Goal: Task Accomplishment & Management: Use online tool/utility

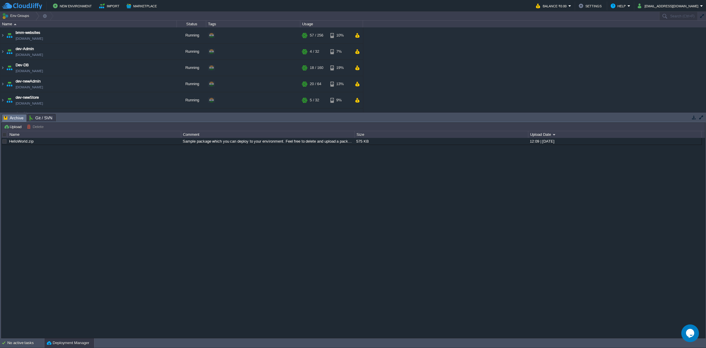
drag, startPoint x: 130, startPoint y: 122, endPoint x: 139, endPoint y: 265, distance: 143.2
click at [139, 215] on div "Upload [PERSON_NAME] to ... Custom application packages that can be deployed to…" at bounding box center [353, 230] width 704 height 216
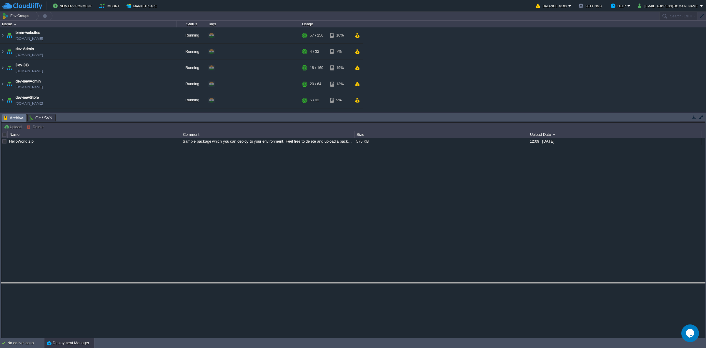
drag, startPoint x: 103, startPoint y: 120, endPoint x: 107, endPoint y: 287, distance: 167.8
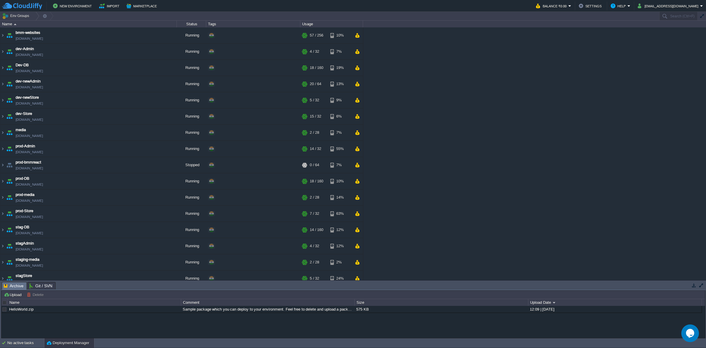
click at [0, 114] on table "bmm-websites [DOMAIN_NAME] Running + Add to Env Group RAM 22% CPU 13% 57 / 256 …" at bounding box center [181, 156] width 363 height 259
click at [0, 117] on img at bounding box center [2, 116] width 5 height 16
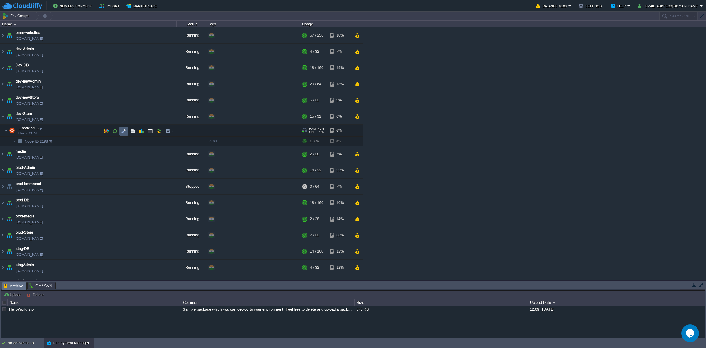
click at [126, 133] on button "button" at bounding box center [123, 130] width 5 height 5
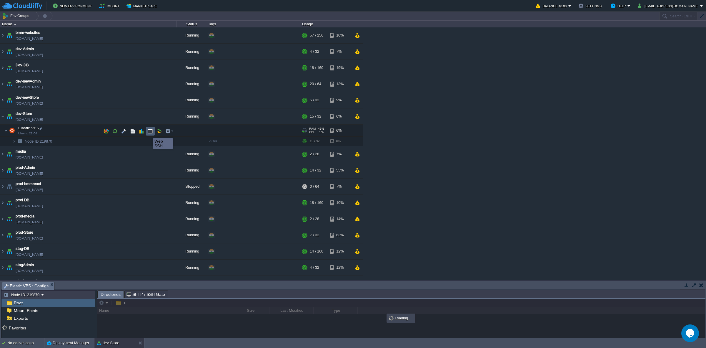
click at [152, 133] on button "button" at bounding box center [150, 130] width 5 height 5
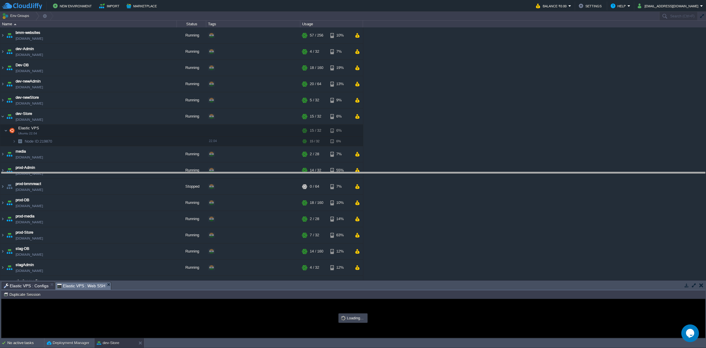
drag, startPoint x: 183, startPoint y: 287, endPoint x: 189, endPoint y: 177, distance: 110.2
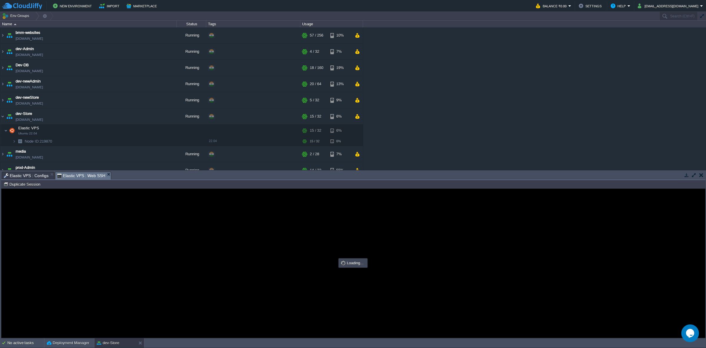
type input "#000000"
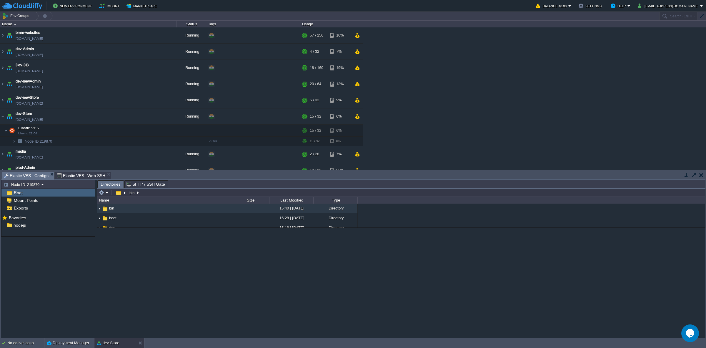
click at [33, 174] on span "Elastic VPS : Configs" at bounding box center [26, 175] width 45 height 7
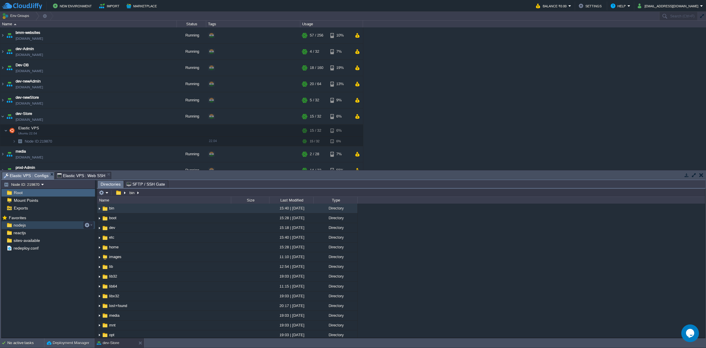
click at [27, 215] on div "nodejs" at bounding box center [48, 225] width 94 height 8
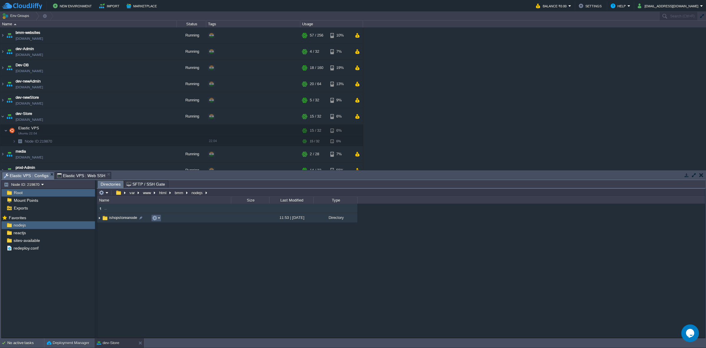
click at [161, 215] on td at bounding box center [156, 217] width 10 height 7
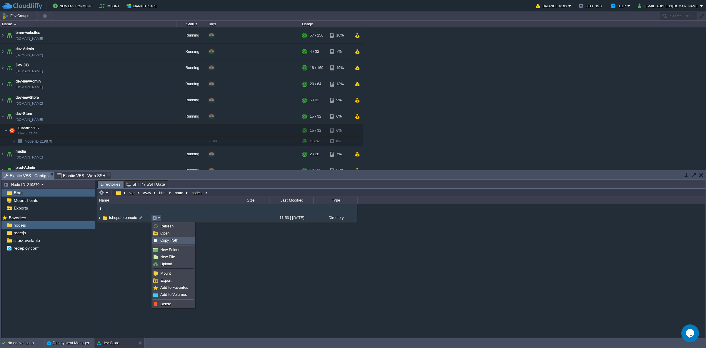
drag, startPoint x: 173, startPoint y: 241, endPoint x: 168, endPoint y: 235, distance: 7.5
click at [173, 215] on span "Copy Path" at bounding box center [169, 240] width 18 height 4
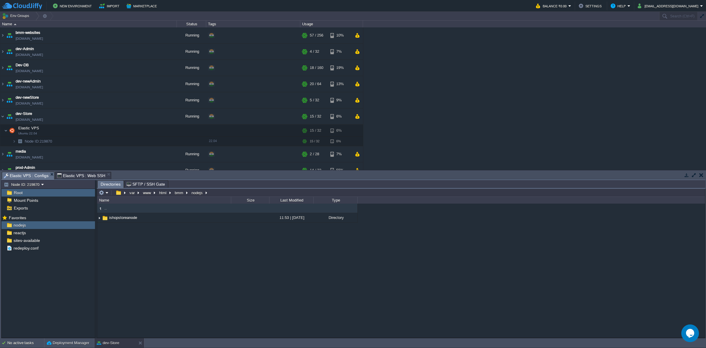
click at [75, 175] on span "Elastic VPS : Web SSH" at bounding box center [81, 175] width 49 height 7
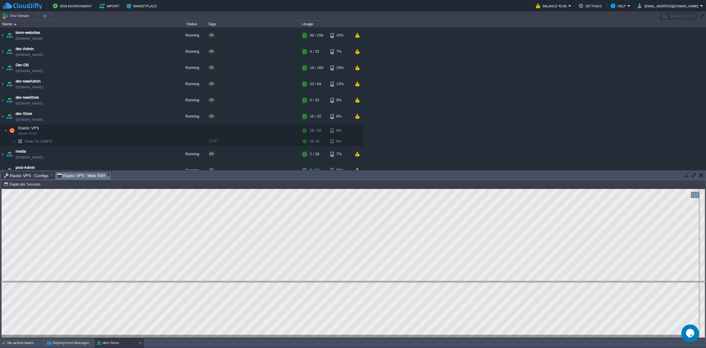
drag, startPoint x: 154, startPoint y: 178, endPoint x: 161, endPoint y: 287, distance: 109.3
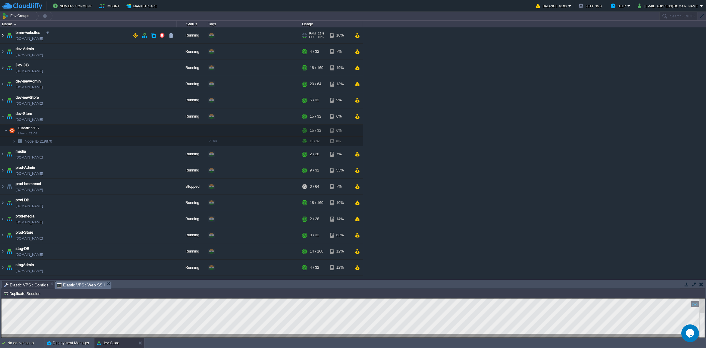
click at [2, 33] on img at bounding box center [2, 35] width 5 height 16
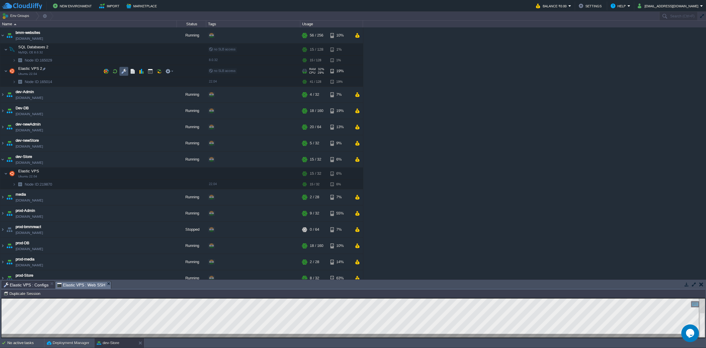
click at [121, 70] on button "button" at bounding box center [123, 71] width 5 height 5
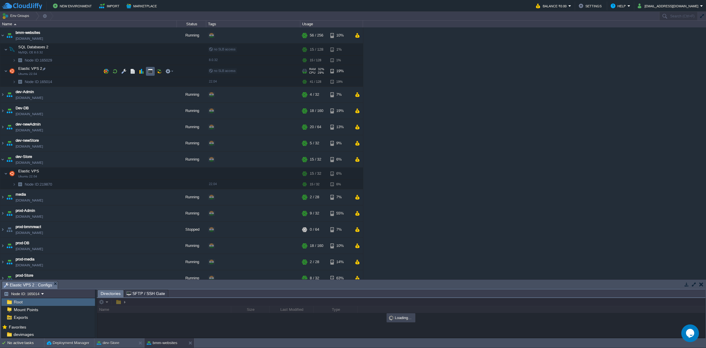
click at [152, 74] on td at bounding box center [150, 71] width 9 height 9
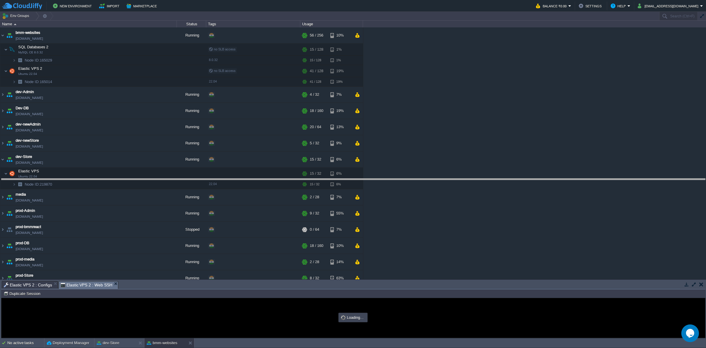
drag, startPoint x: 208, startPoint y: 285, endPoint x: 214, endPoint y: 183, distance: 102.5
type input "#000000"
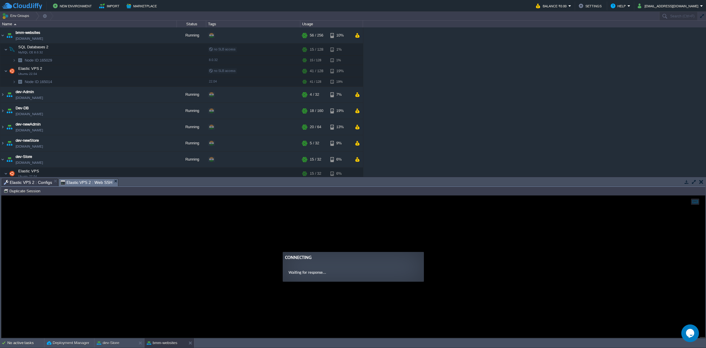
click at [29, 182] on span "Elastic VPS 2 : Configs" at bounding box center [28, 182] width 48 height 7
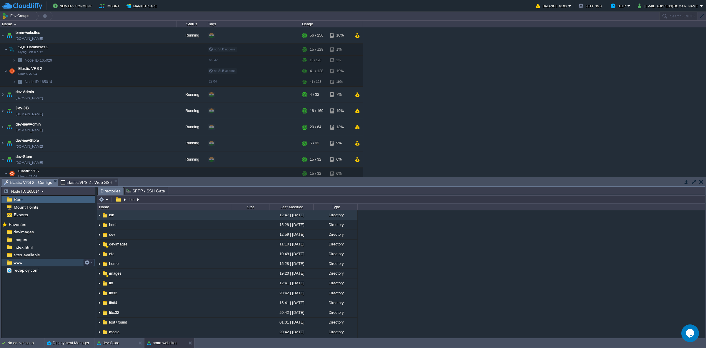
click at [37, 215] on div "www" at bounding box center [48, 262] width 94 height 8
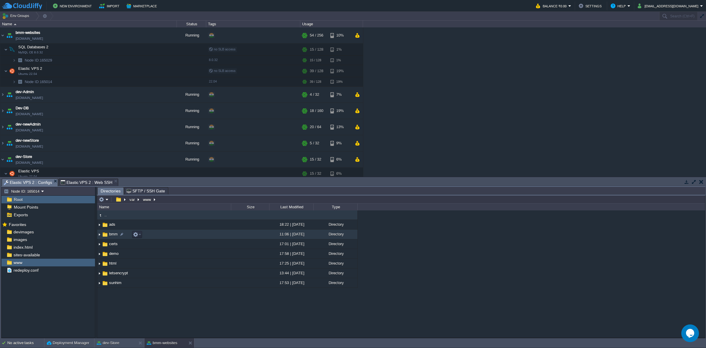
click at [99, 215] on img at bounding box center [99, 234] width 5 height 9
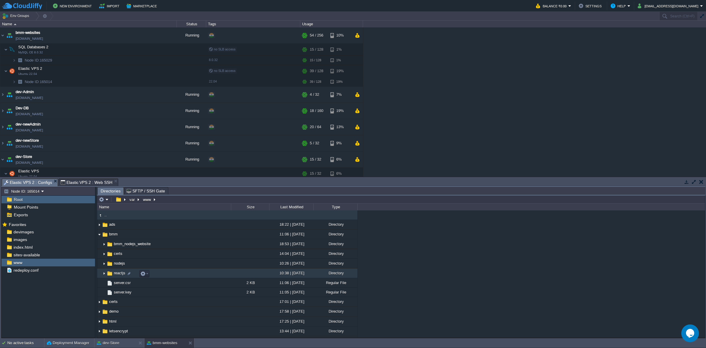
click at [105, 215] on img at bounding box center [104, 272] width 5 height 9
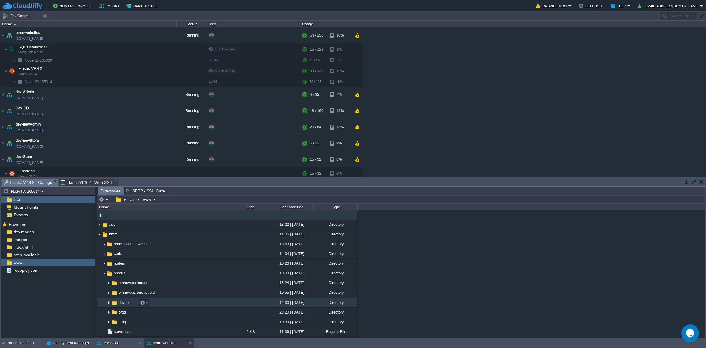
click at [107, 215] on img at bounding box center [109, 302] width 5 height 9
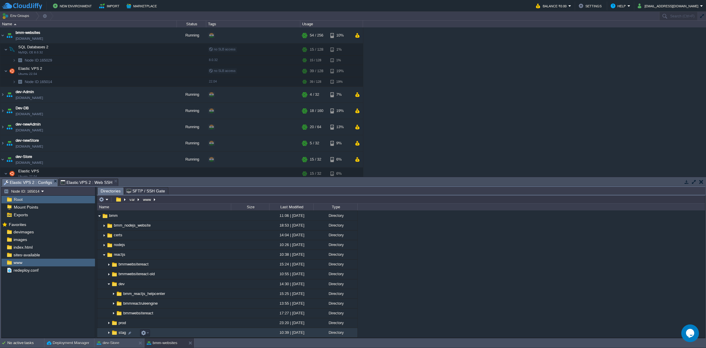
scroll to position [37, 0]
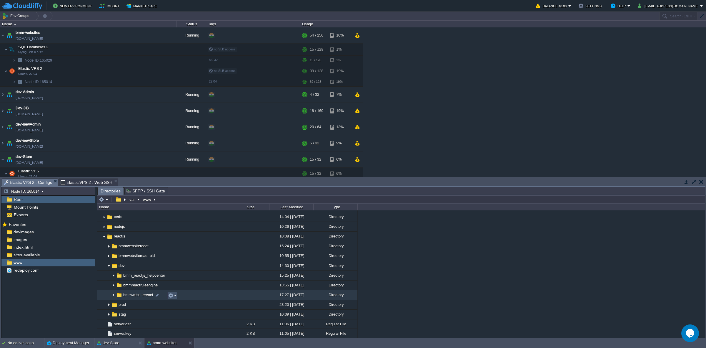
click at [169, 215] on button "button" at bounding box center [170, 294] width 5 height 5
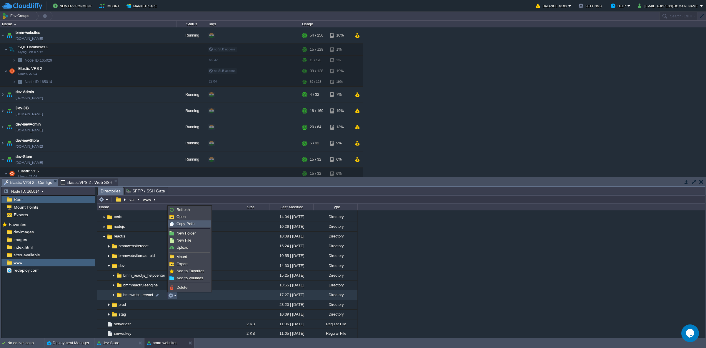
click at [179, 215] on span "Copy Path" at bounding box center [186, 223] width 18 height 4
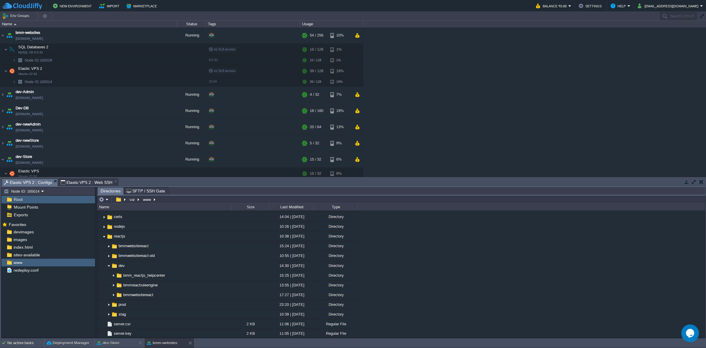
click at [93, 181] on span "Elastic VPS 2 : Web SSH" at bounding box center [87, 182] width 52 height 7
click at [38, 181] on span "Elastic VPS 2 : Configs" at bounding box center [28, 182] width 48 height 7
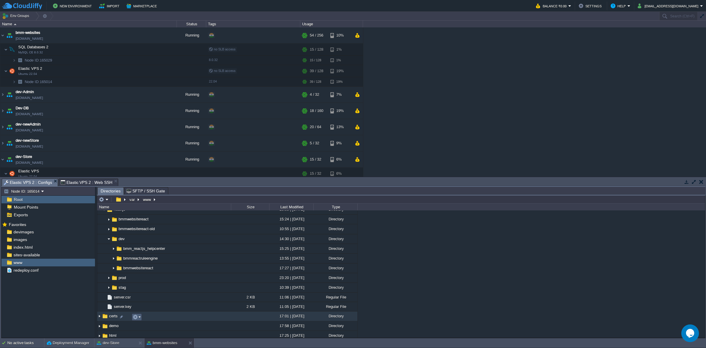
scroll to position [74, 0]
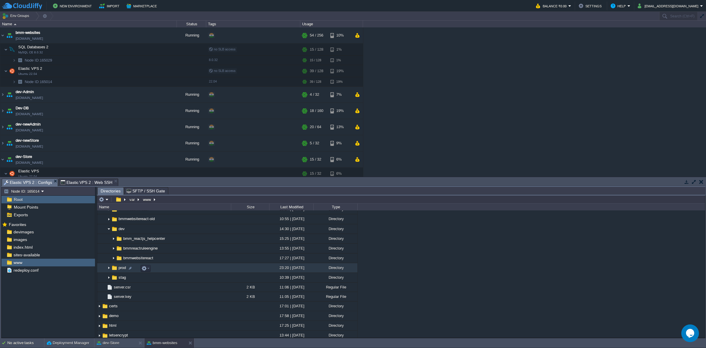
click at [107, 215] on img at bounding box center [109, 267] width 5 height 9
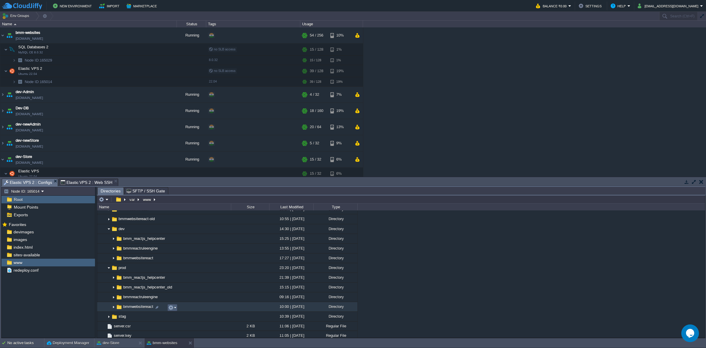
click at [174, 215] on em at bounding box center [172, 307] width 8 height 5
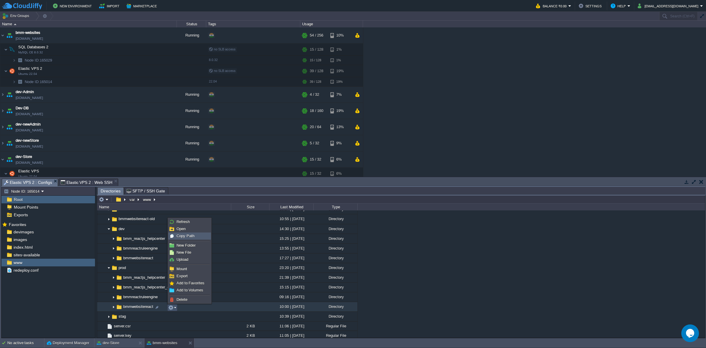
click at [200, 215] on div "Copy Path" at bounding box center [190, 235] width 42 height 6
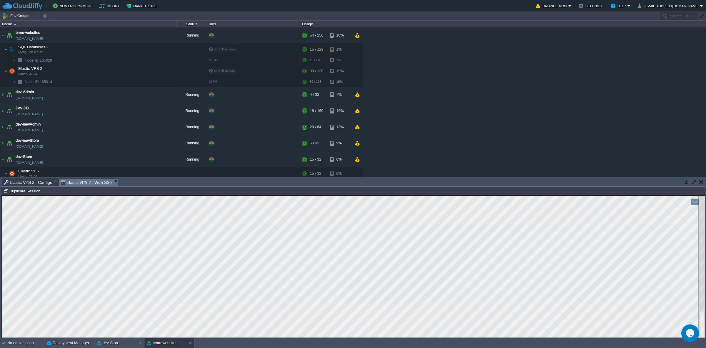
click at [94, 181] on span "Elastic VPS 2 : Web SSH" at bounding box center [87, 182] width 52 height 7
click at [31, 182] on span "Elastic VPS 2 : Configs" at bounding box center [28, 182] width 48 height 7
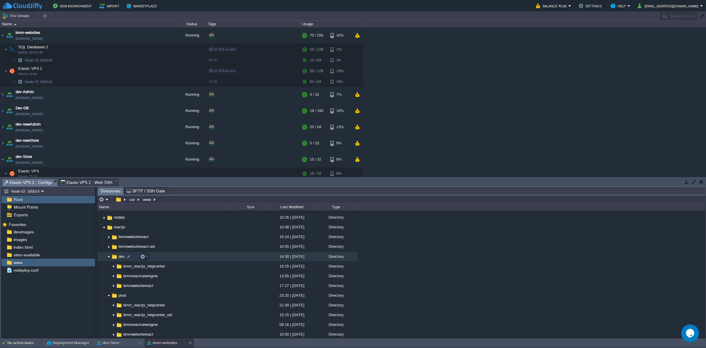
scroll to position [15, 0]
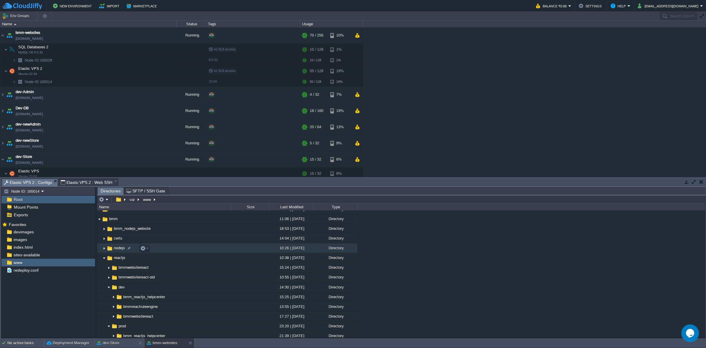
click at [102, 215] on img at bounding box center [104, 247] width 5 height 9
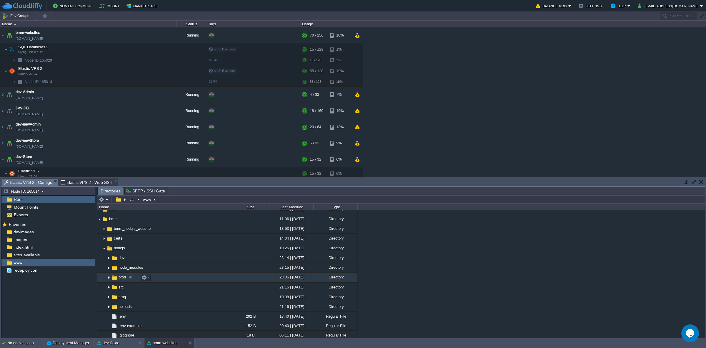
click at [107, 215] on img at bounding box center [109, 277] width 5 height 9
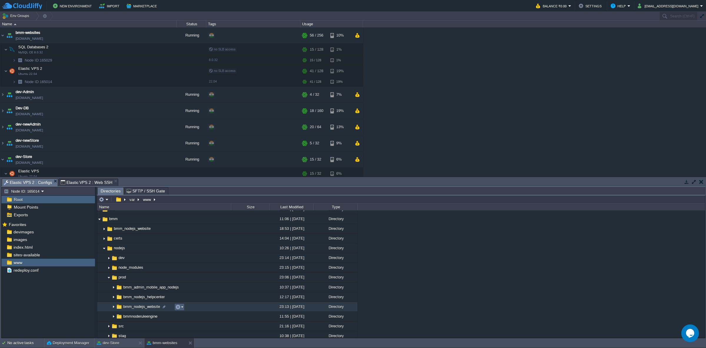
click at [177, 215] on td at bounding box center [179, 306] width 10 height 7
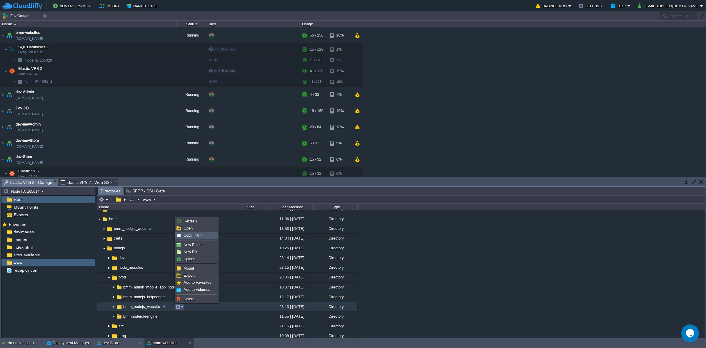
click at [192, 215] on span "Copy Path" at bounding box center [193, 235] width 18 height 4
type textarea "/var/www/bmm/nodejs/prod/bmm_nodejs_website"
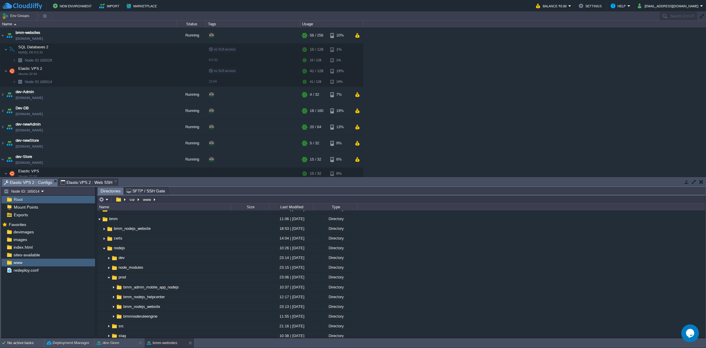
click at [94, 179] on span "Elastic VPS 2 : Web SSH" at bounding box center [87, 182] width 52 height 7
